Goal: Task Accomplishment & Management: Complete application form

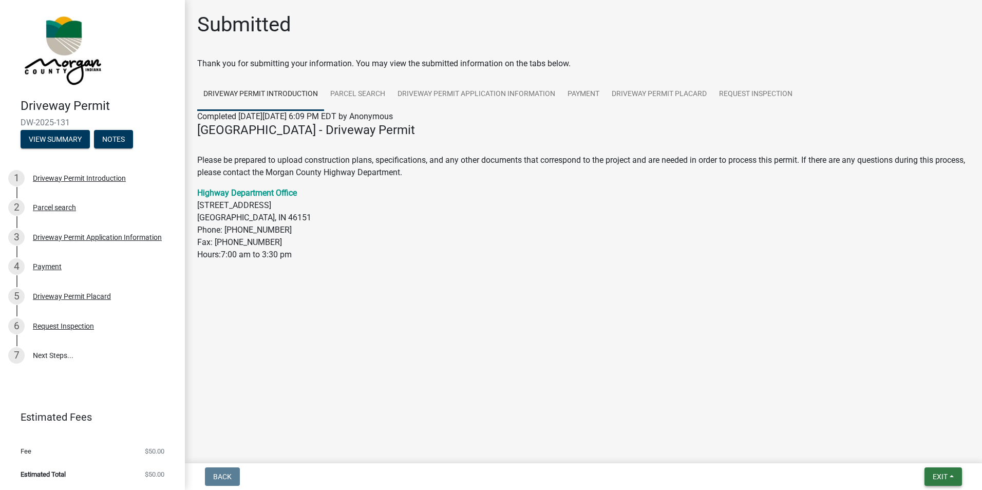
click at [938, 473] on span "Exit" at bounding box center [940, 477] width 15 height 8
click at [933, 430] on button "Save" at bounding box center [921, 425] width 82 height 25
click at [942, 479] on span "Exit" at bounding box center [940, 477] width 15 height 8
click at [931, 451] on button "Save & Exit" at bounding box center [921, 450] width 82 height 25
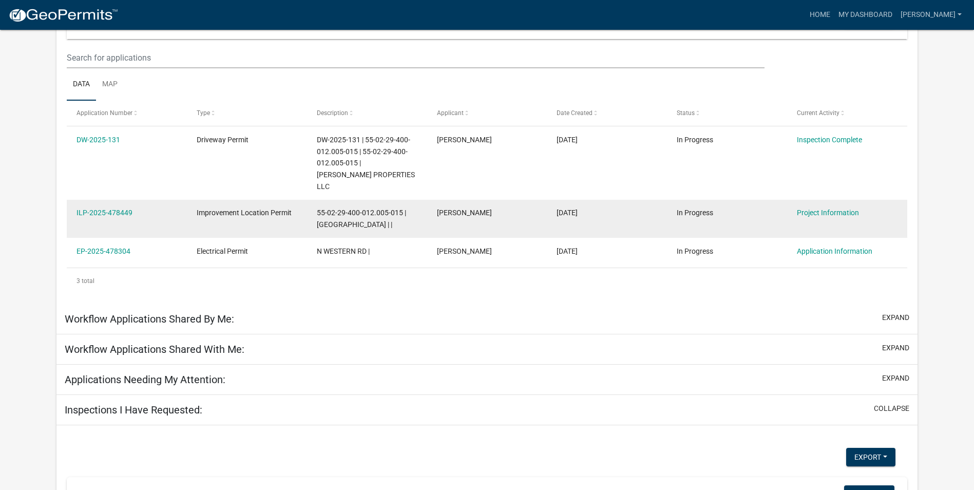
scroll to position [103, 0]
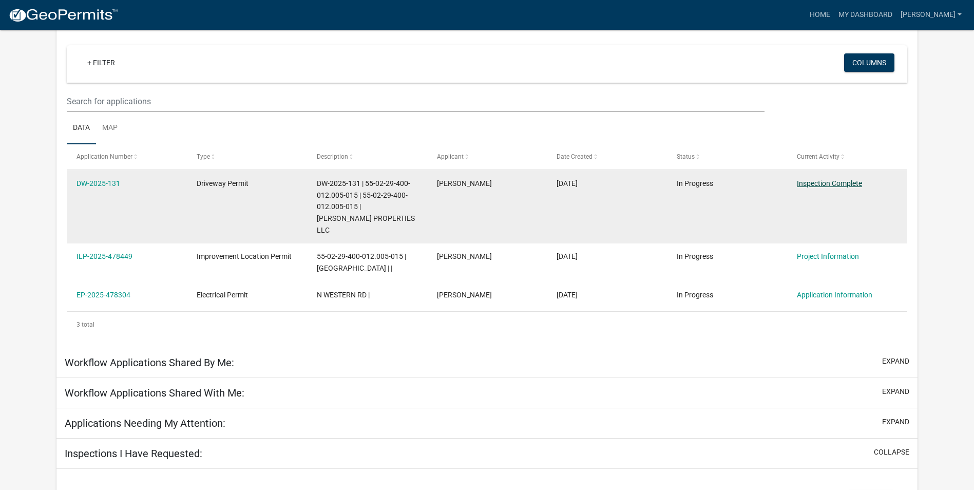
click at [845, 185] on link "Inspection Complete" at bounding box center [829, 183] width 65 height 8
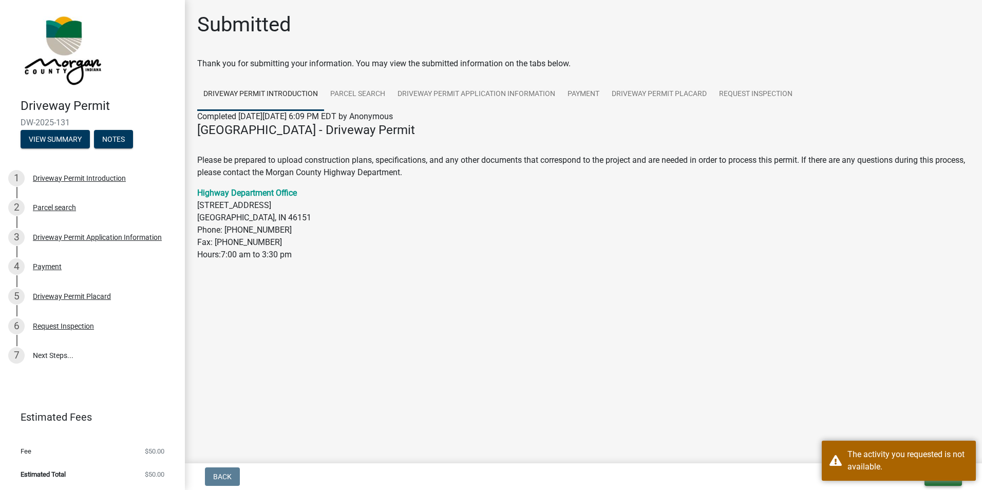
click at [951, 485] on button "Exit" at bounding box center [944, 476] width 38 height 18
click at [922, 449] on div "The activity you requested is not available." at bounding box center [908, 460] width 121 height 25
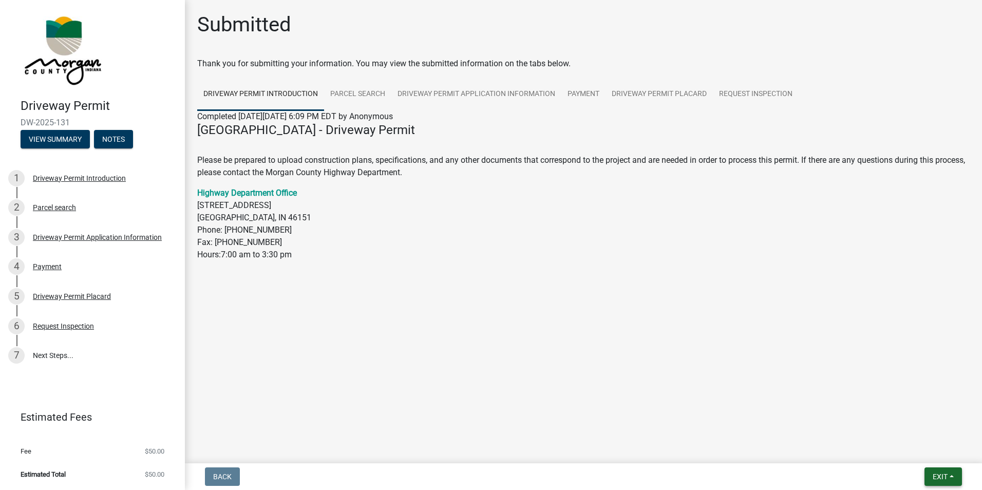
click at [947, 479] on span "Exit" at bounding box center [940, 477] width 15 height 8
click at [916, 453] on button "Save & Exit" at bounding box center [921, 450] width 82 height 25
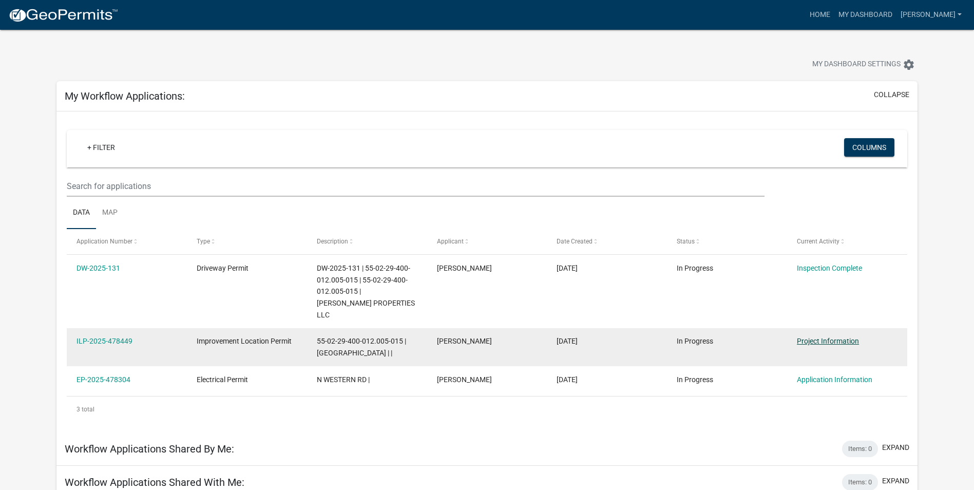
click at [830, 337] on link "Project Information" at bounding box center [828, 341] width 62 height 8
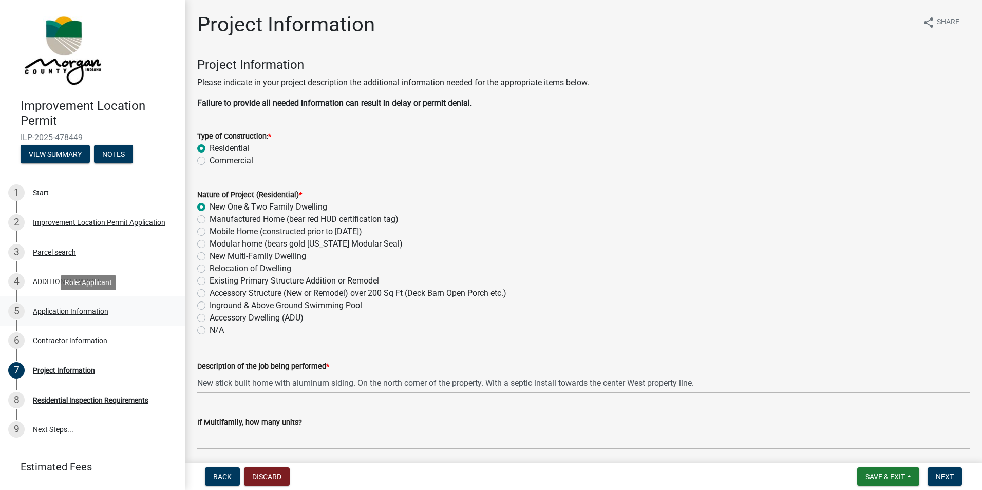
click at [104, 312] on div "Application Information" at bounding box center [71, 311] width 76 height 7
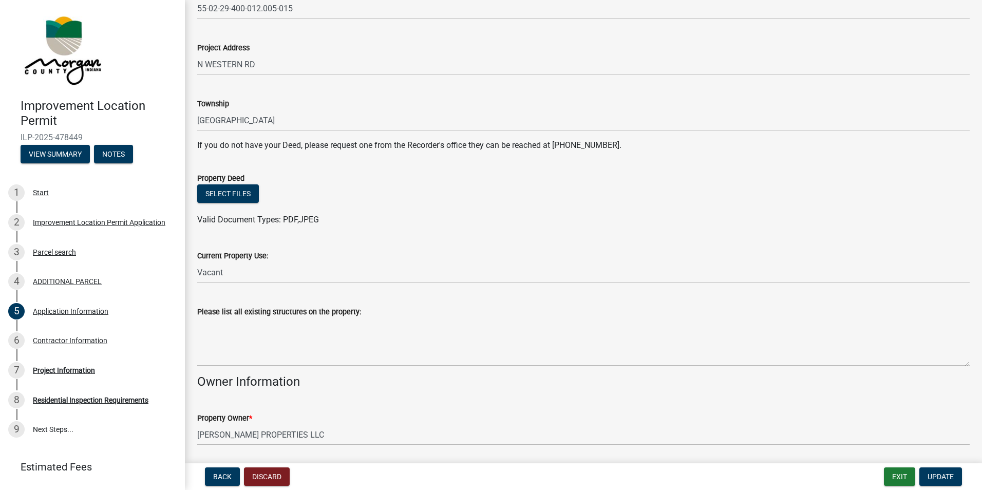
scroll to position [205, 0]
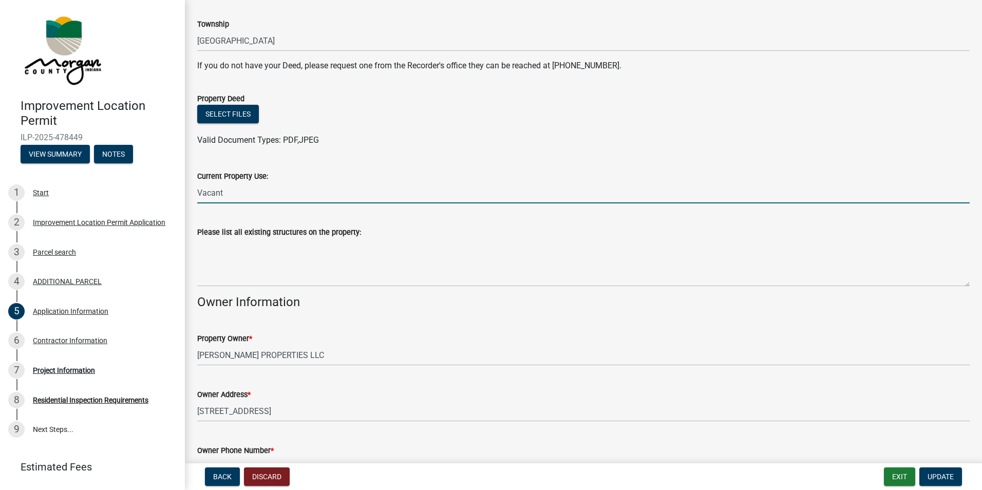
click at [309, 187] on input "Vacant" at bounding box center [583, 192] width 773 height 21
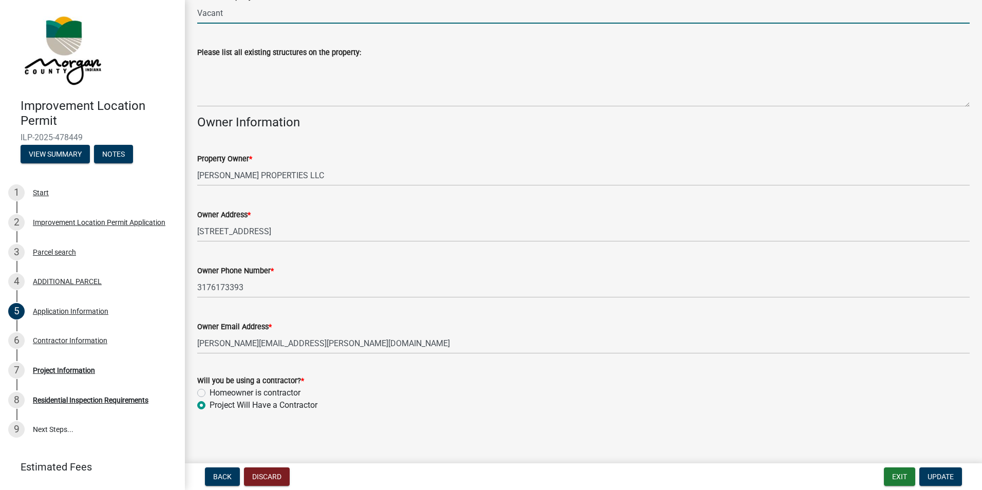
scroll to position [387, 0]
click at [84, 337] on div "Contractor Information" at bounding box center [70, 340] width 74 height 7
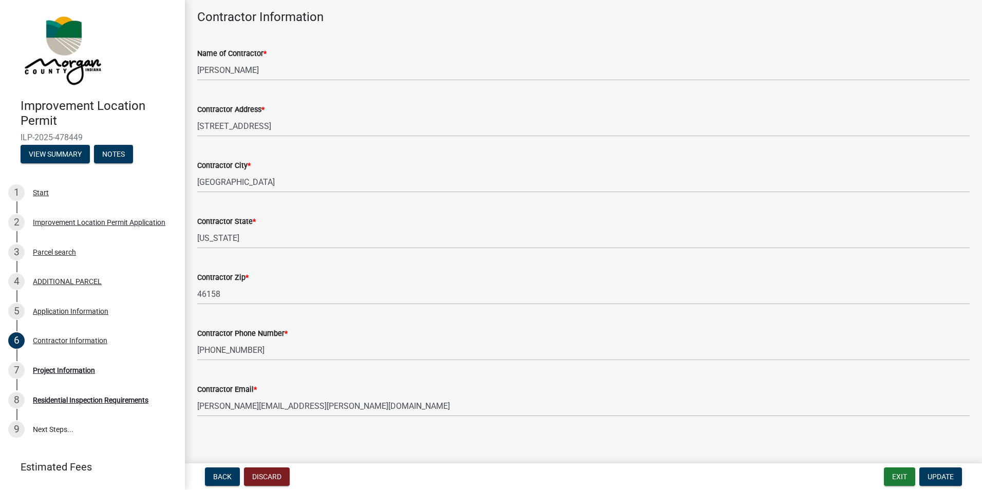
scroll to position [53, 0]
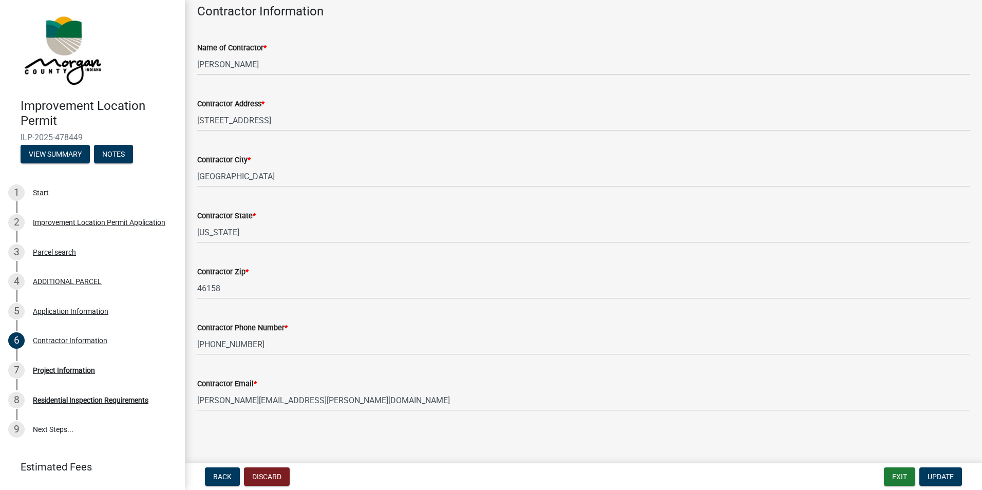
click at [80, 370] on div "Project Information" at bounding box center [64, 370] width 62 height 7
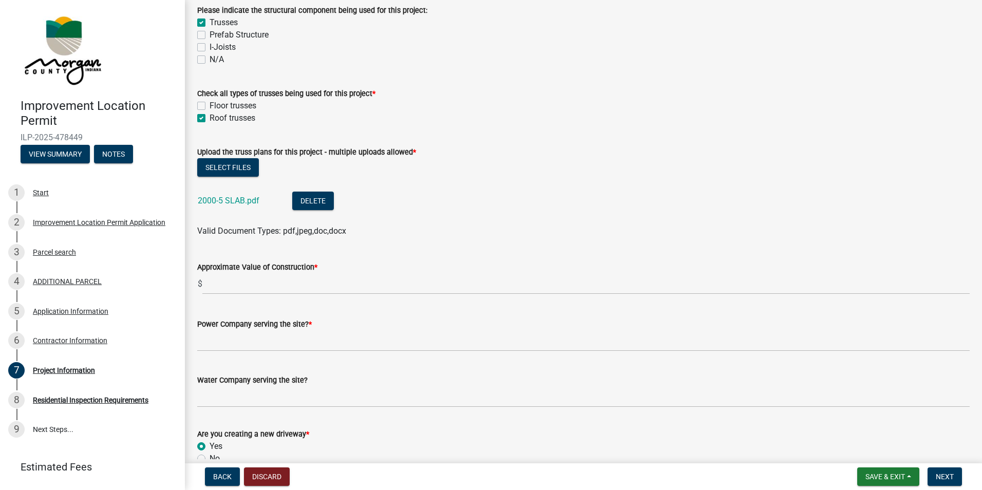
scroll to position [1027, 0]
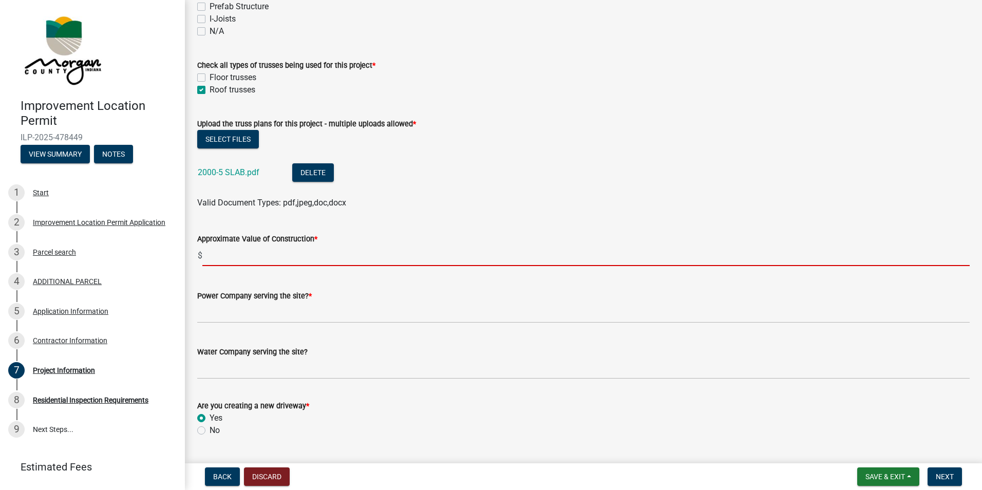
click at [341, 255] on input "text" at bounding box center [585, 255] width 767 height 21
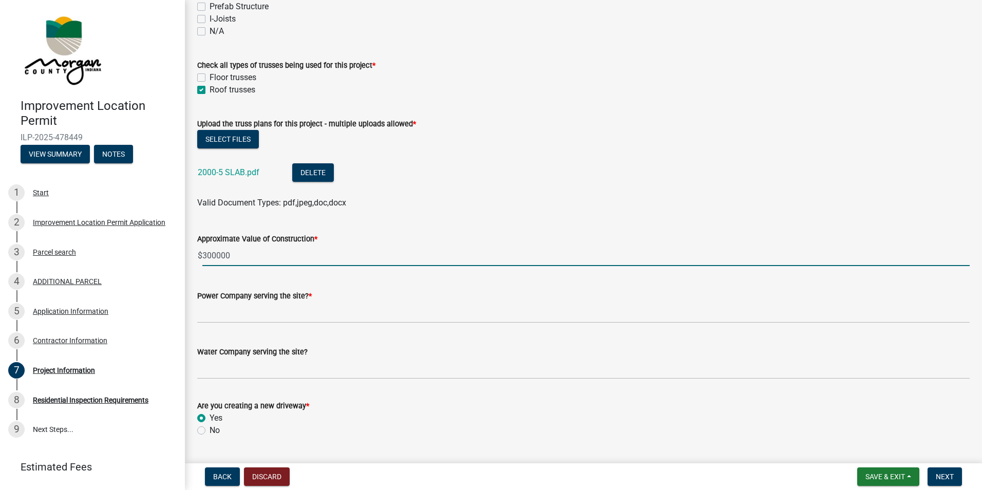
type input "300000"
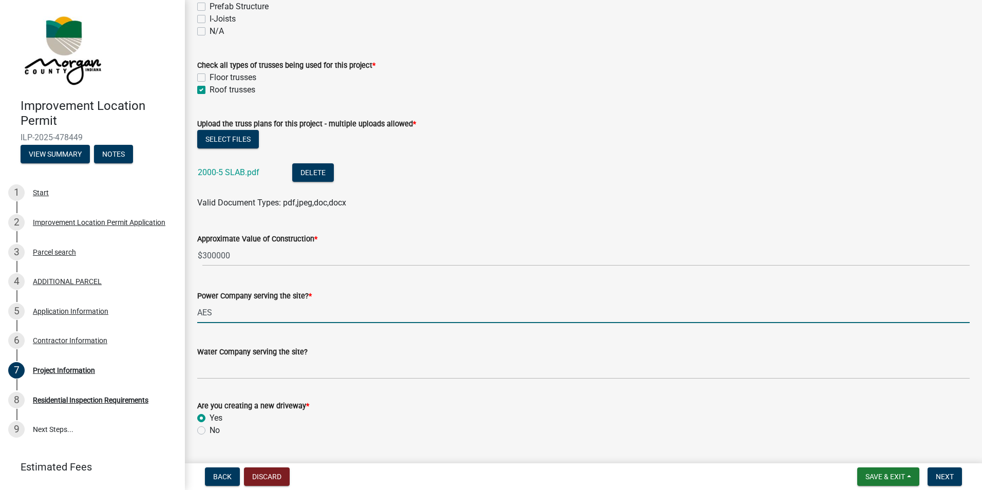
type input "AES"
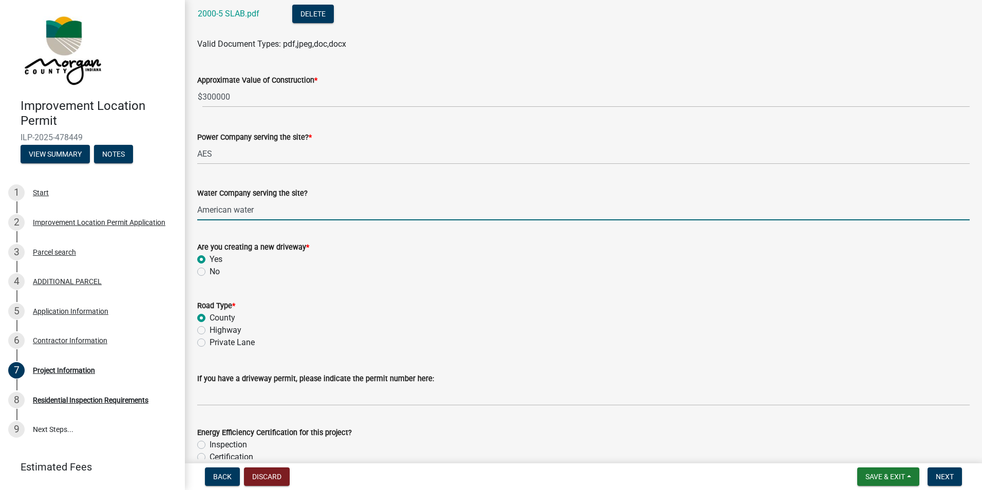
scroll to position [1233, 0]
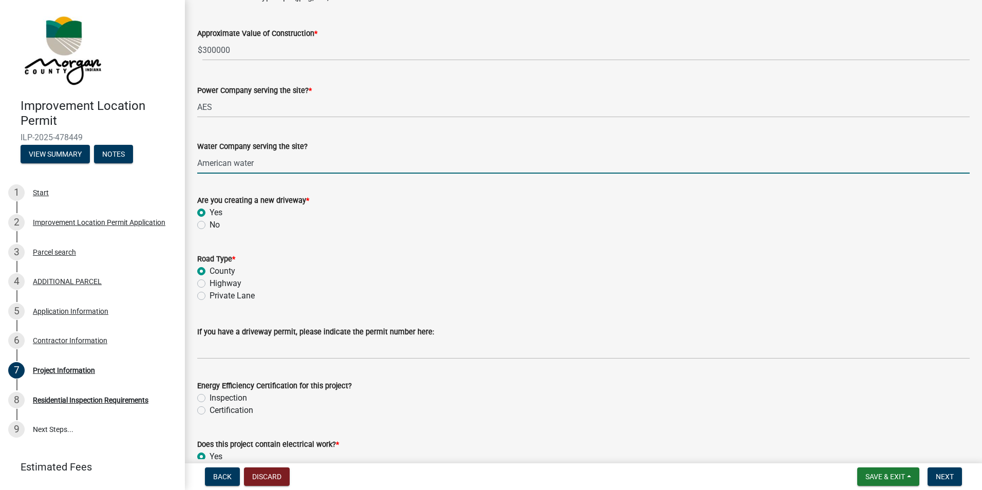
type input "American water"
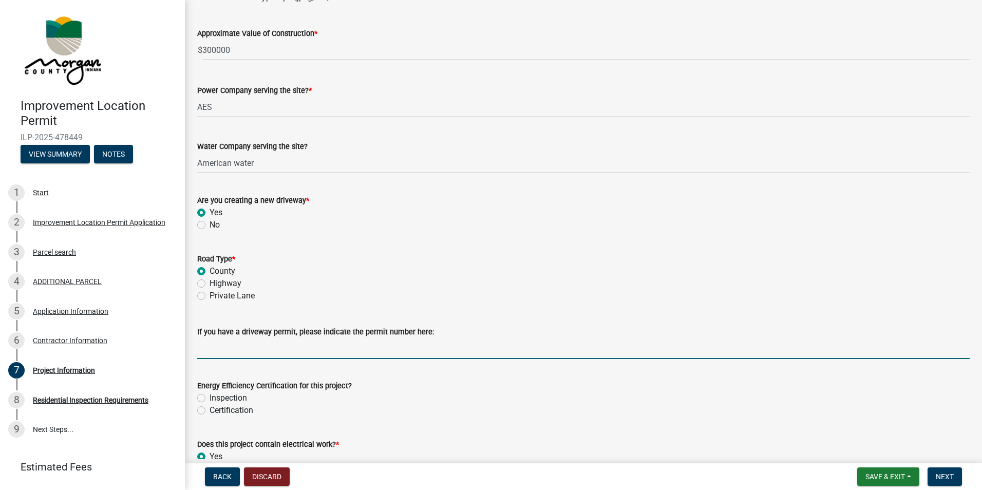
click at [354, 356] on input "If you have a driveway permit, please indicate the permit number here:" at bounding box center [583, 348] width 773 height 21
paste input "DW-2025-131"
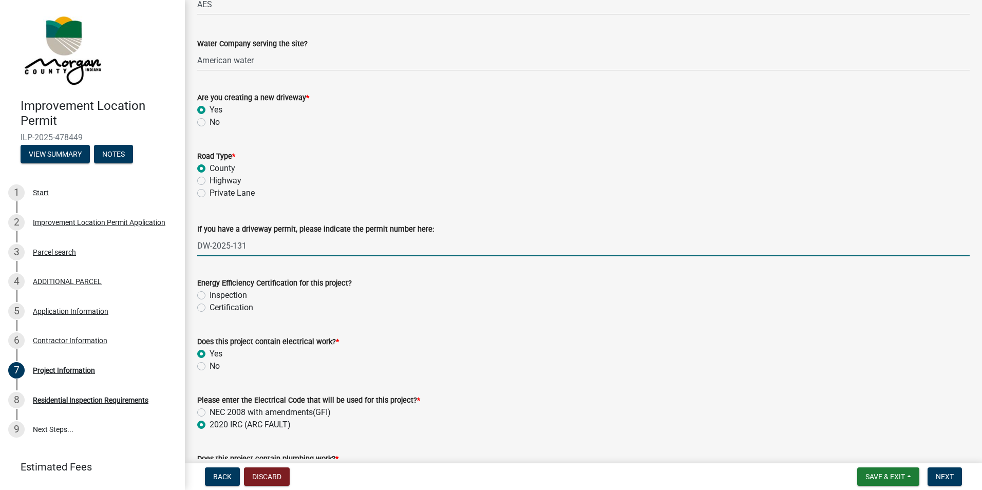
type input "DW-2025-131"
click at [236, 297] on label "Inspection" at bounding box center [229, 295] width 38 height 12
click at [216, 296] on input "Inspection" at bounding box center [213, 292] width 7 height 7
radio input "true"
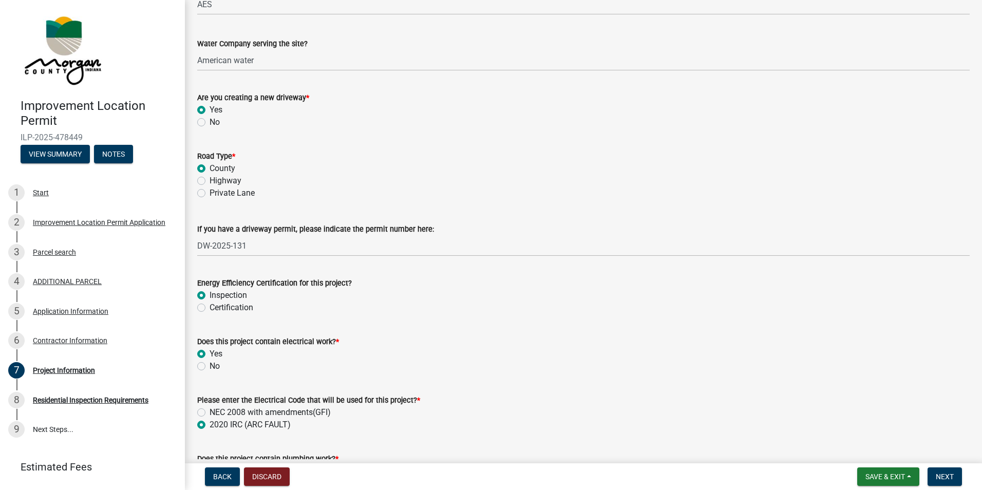
drag, startPoint x: 352, startPoint y: 279, endPoint x: 195, endPoint y: 285, distance: 157.8
click at [195, 285] on div "Energy Efficiency Certification for this project? Inspection Certification" at bounding box center [584, 289] width 788 height 49
drag, startPoint x: 195, startPoint y: 285, endPoint x: 204, endPoint y: 283, distance: 9.9
copy label "Energy Efficiency Certification for this project?"
click at [302, 320] on wm-data-entity-input "Energy Efficiency Certification for this project? Inspection Certification" at bounding box center [583, 294] width 773 height 59
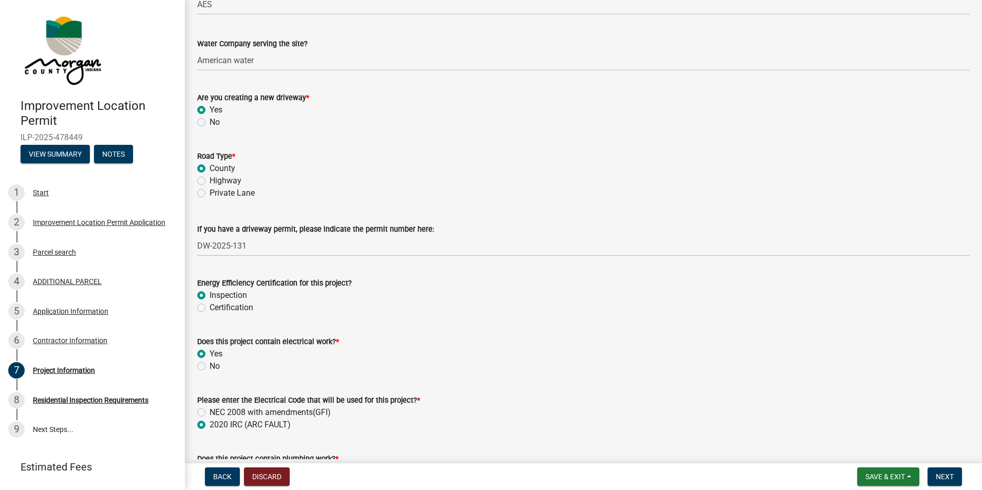
click at [243, 309] on label "Certification" at bounding box center [232, 308] width 44 height 12
click at [216, 308] on input "Certification" at bounding box center [213, 305] width 7 height 7
radio input "true"
click at [236, 296] on label "Inspection" at bounding box center [229, 295] width 38 height 12
click at [216, 296] on input "Inspection" at bounding box center [213, 292] width 7 height 7
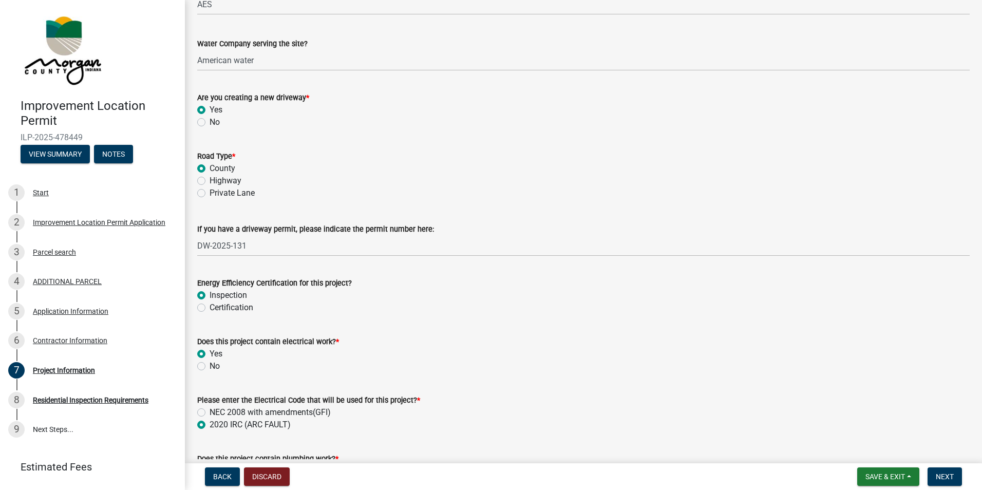
radio input "true"
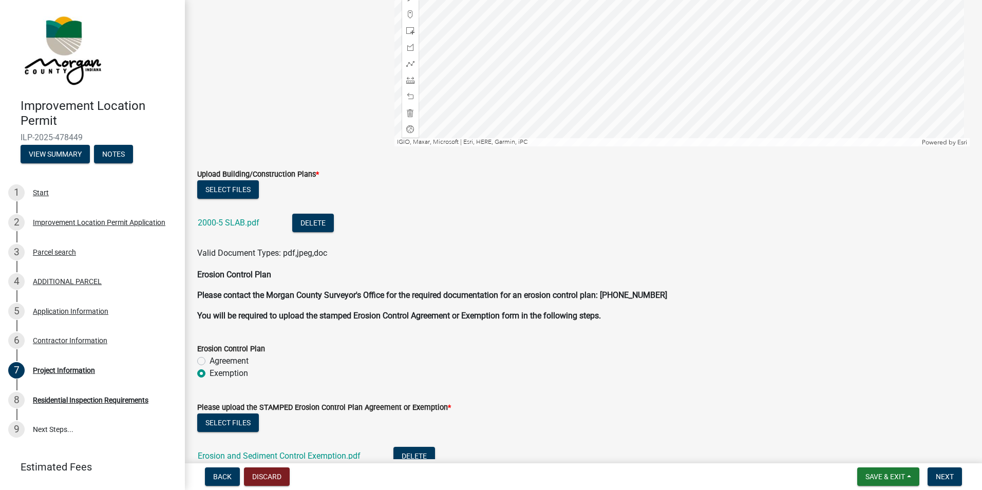
scroll to position [2466, 0]
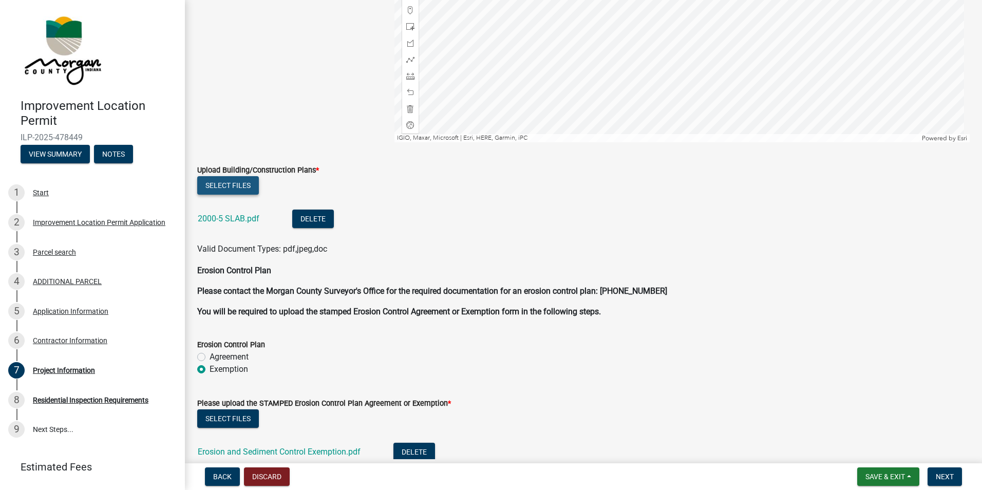
click at [229, 190] on button "Select files" at bounding box center [228, 185] width 62 height 18
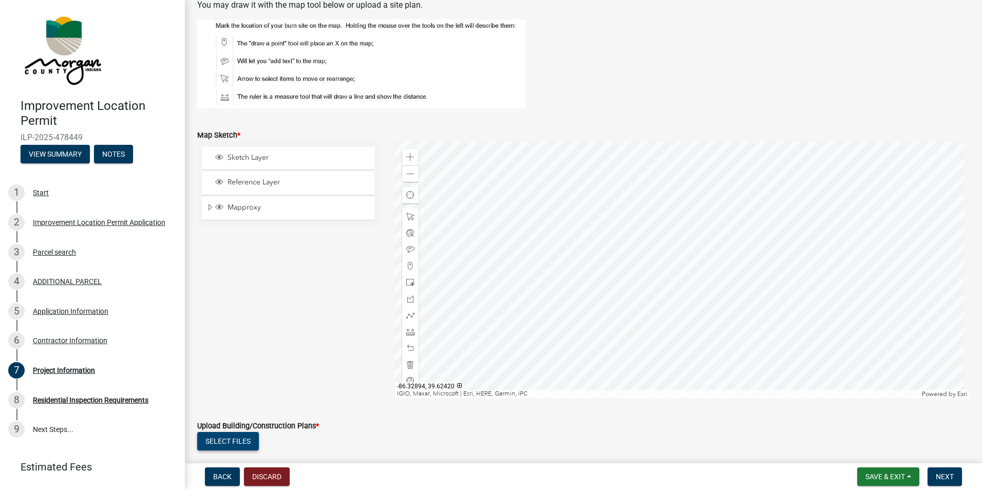
scroll to position [2209, 0]
click at [411, 331] on span at bounding box center [410, 333] width 8 height 8
click at [706, 208] on div at bounding box center [683, 270] width 576 height 257
click at [707, 255] on div at bounding box center [683, 270] width 576 height 257
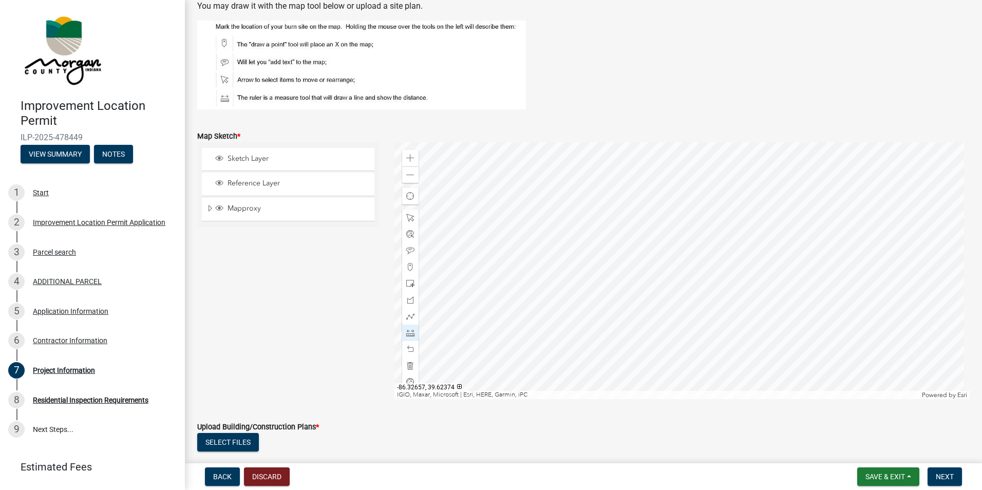
click at [689, 256] on div at bounding box center [683, 270] width 576 height 257
click at [706, 260] on div at bounding box center [683, 270] width 576 height 257
click at [688, 261] on div at bounding box center [683, 270] width 576 height 257
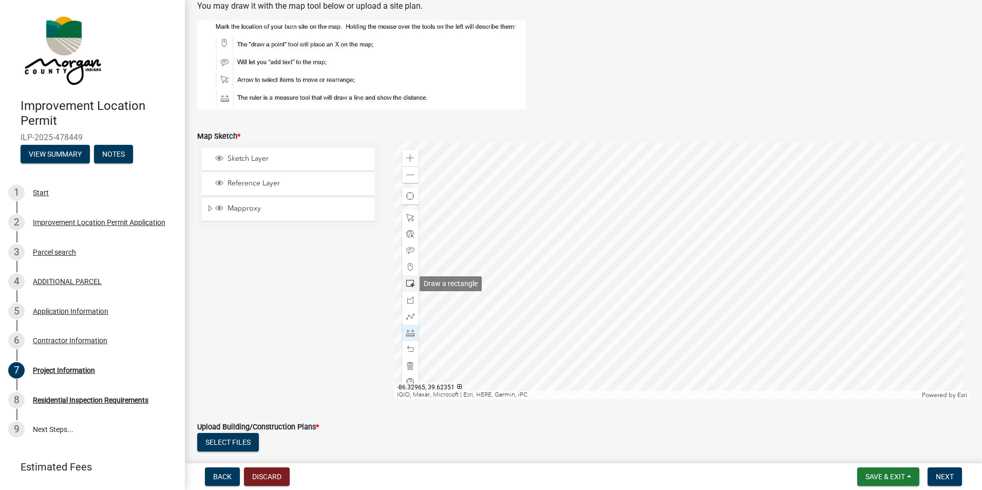
click at [411, 282] on span at bounding box center [410, 283] width 8 height 8
click at [659, 218] on div at bounding box center [683, 270] width 576 height 257
click at [676, 227] on div at bounding box center [683, 270] width 576 height 257
click at [671, 258] on div at bounding box center [683, 270] width 576 height 257
click at [413, 352] on div at bounding box center [410, 349] width 16 height 16
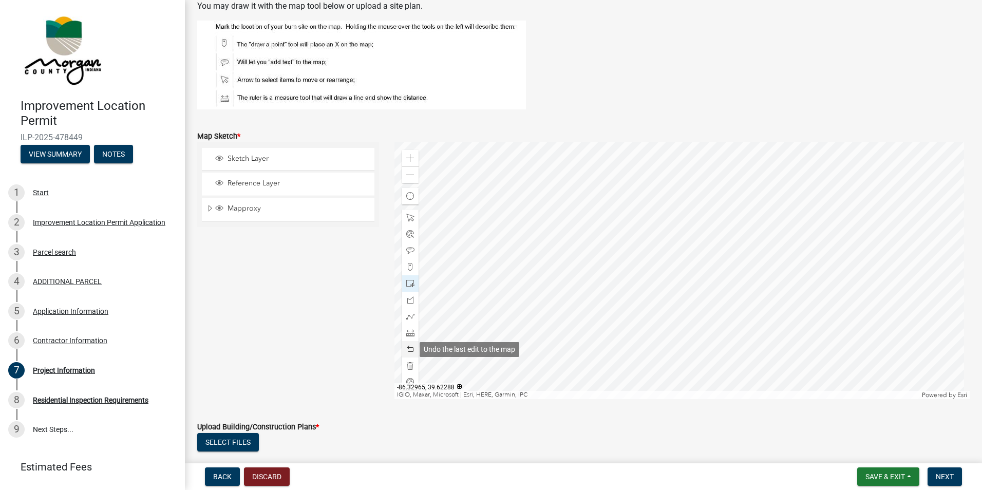
click at [413, 352] on div at bounding box center [410, 349] width 16 height 16
click at [411, 268] on span at bounding box center [410, 267] width 8 height 8
click at [658, 219] on div at bounding box center [683, 270] width 576 height 257
click at [407, 352] on span at bounding box center [410, 349] width 8 height 8
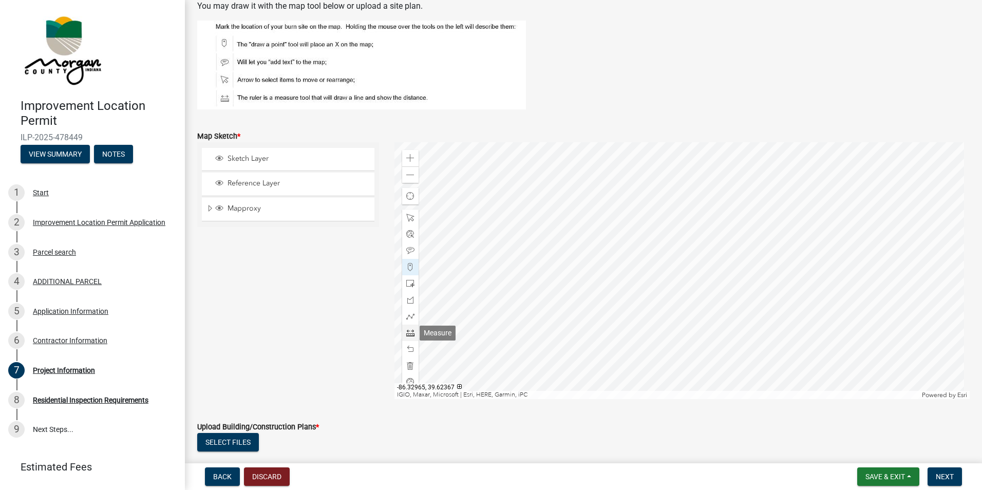
click at [406, 331] on span at bounding box center [410, 333] width 8 height 8
click at [659, 218] on div at bounding box center [683, 270] width 576 height 257
click at [659, 244] on div at bounding box center [683, 270] width 576 height 257
click at [672, 243] on div at bounding box center [683, 270] width 576 height 257
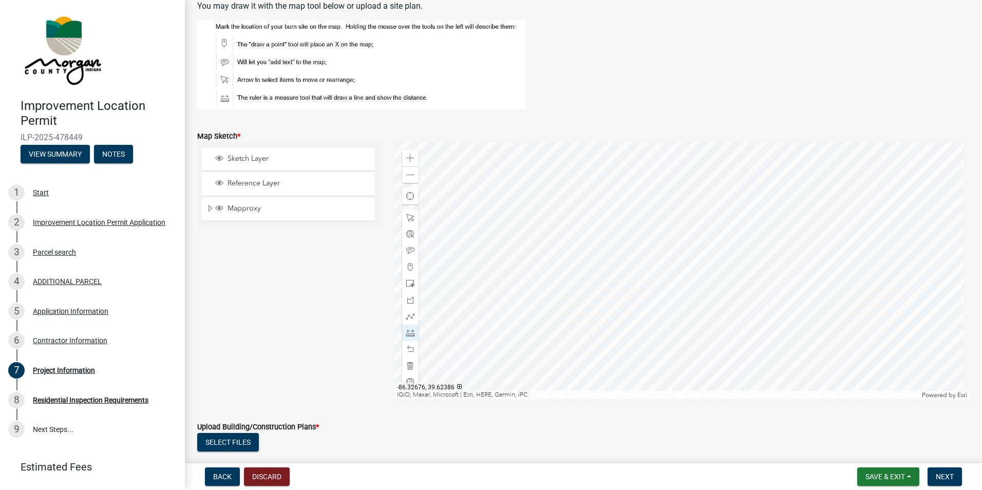
click at [672, 242] on div at bounding box center [683, 270] width 576 height 257
click at [672, 218] on div at bounding box center [683, 270] width 576 height 257
click at [660, 219] on div at bounding box center [683, 270] width 576 height 257
click at [660, 220] on div at bounding box center [683, 270] width 576 height 257
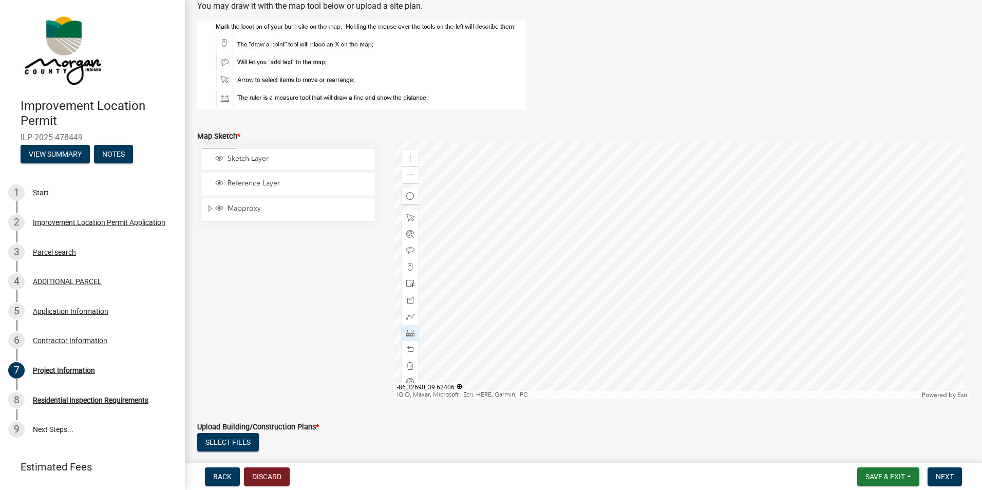
click at [660, 220] on div at bounding box center [683, 270] width 576 height 257
click at [407, 268] on span at bounding box center [410, 267] width 8 height 8
click at [662, 258] on div at bounding box center [683, 270] width 576 height 257
click at [409, 251] on span at bounding box center [410, 251] width 8 height 8
click at [679, 218] on div at bounding box center [683, 270] width 576 height 257
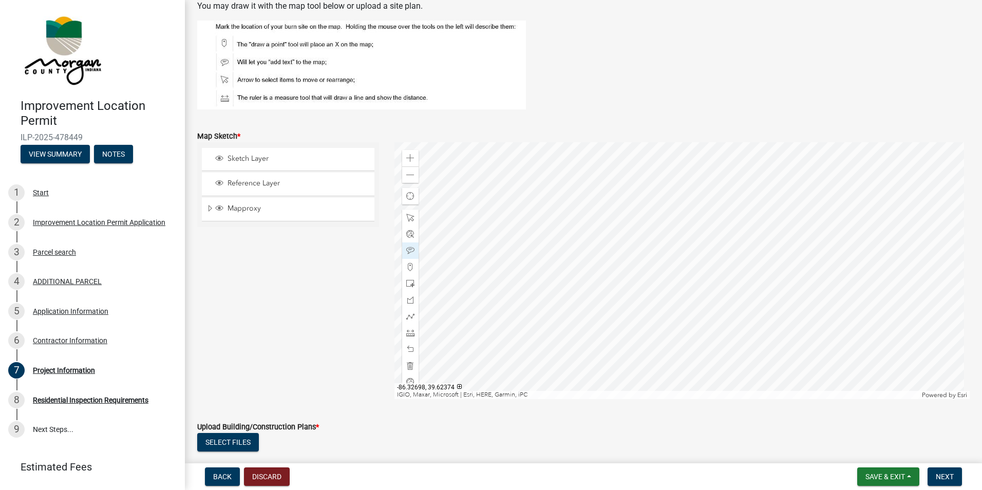
click at [653, 257] on div at bounding box center [683, 270] width 576 height 257
click at [694, 262] on div at bounding box center [683, 270] width 576 height 257
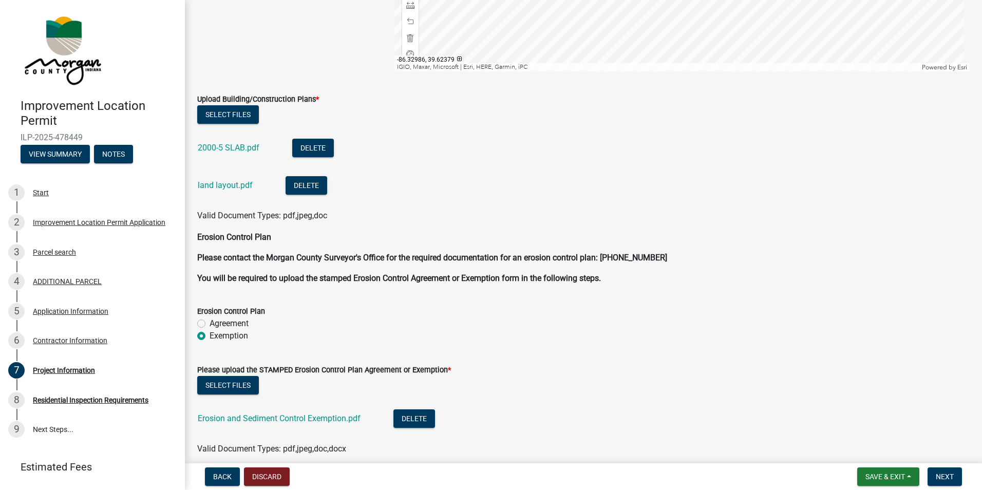
scroll to position [2602, 0]
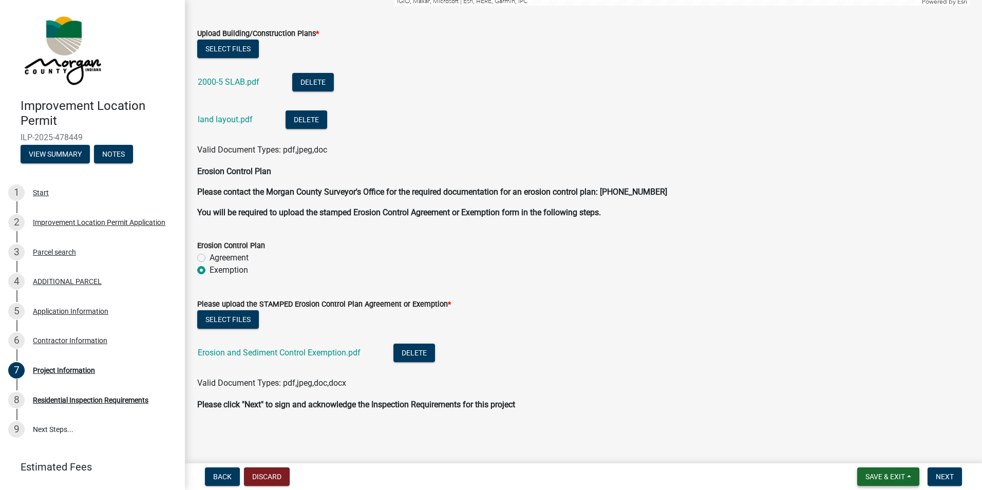
click at [912, 478] on button "Save & Exit" at bounding box center [888, 476] width 62 height 18
click at [877, 427] on button "Save" at bounding box center [878, 425] width 82 height 25
click at [956, 476] on button "Next" at bounding box center [945, 476] width 34 height 18
click at [132, 397] on div "Residential Inspection Requirements" at bounding box center [91, 400] width 116 height 7
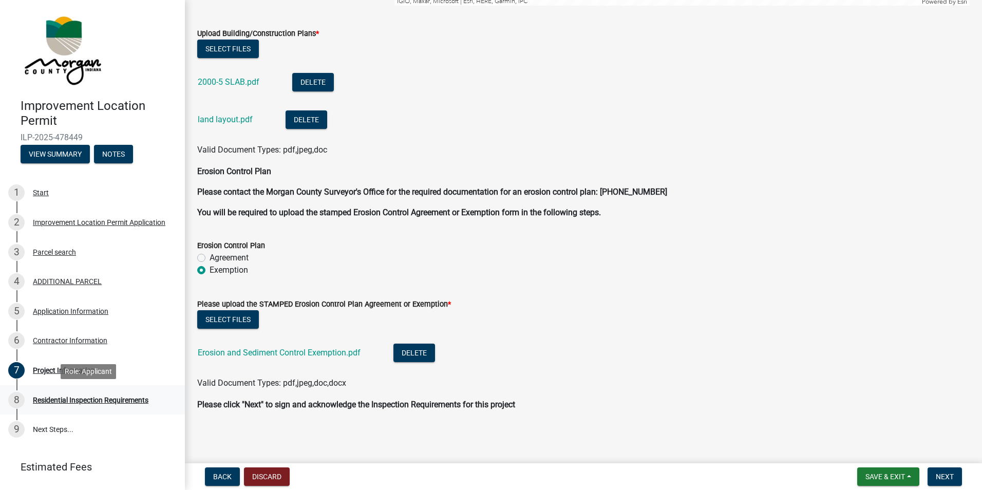
click at [135, 397] on div "Residential Inspection Requirements" at bounding box center [91, 400] width 116 height 7
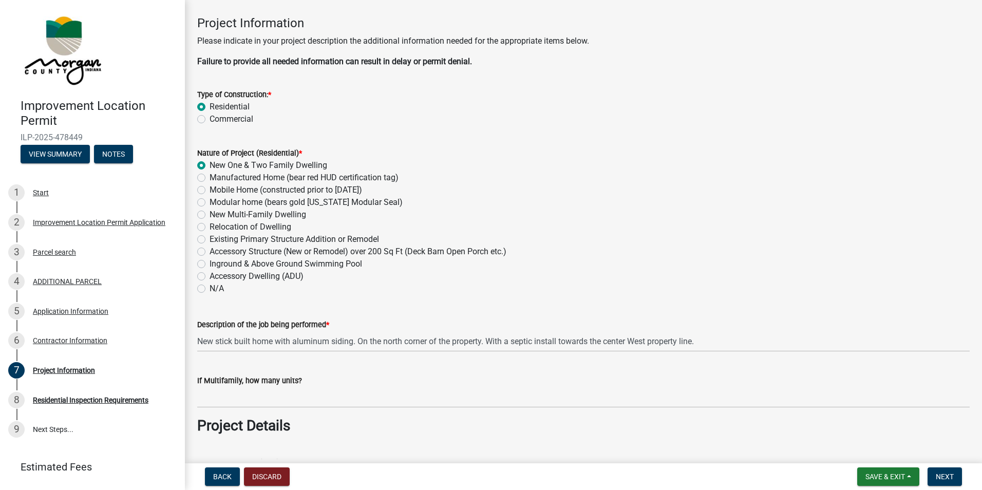
scroll to position [0, 0]
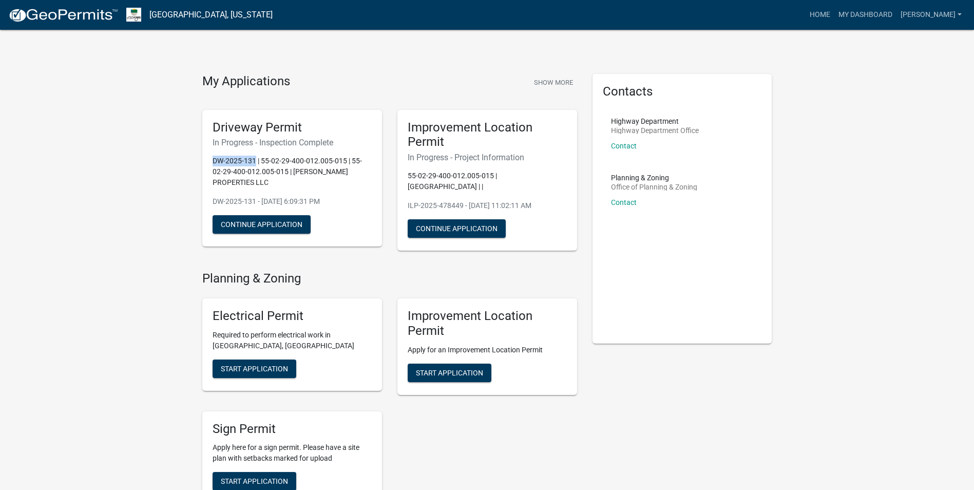
drag, startPoint x: 254, startPoint y: 161, endPoint x: 213, endPoint y: 161, distance: 41.6
click at [213, 161] on p "DW-2025-131 | 55-02-29-400-012.005-015 | 55-02-29-400-012.005-015 | [PERSON_NAM…" at bounding box center [292, 172] width 159 height 32
drag, startPoint x: 213, startPoint y: 161, endPoint x: 228, endPoint y: 161, distance: 14.9
copy p "DW-2025-131"
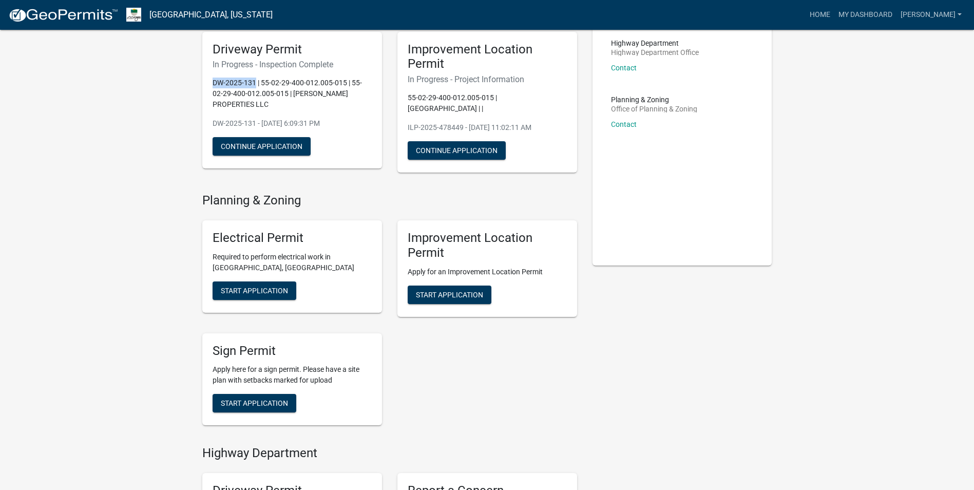
scroll to position [51, 0]
